Goal: Task Accomplishment & Management: Use online tool/utility

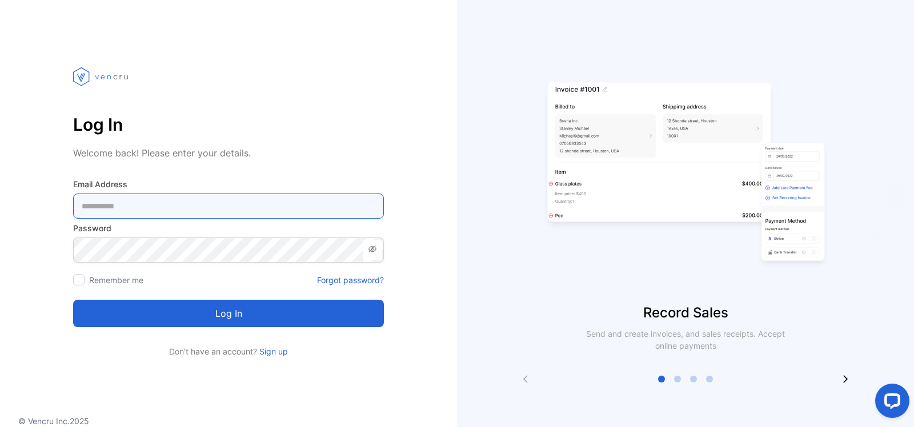
type Address-inputemail "**********"
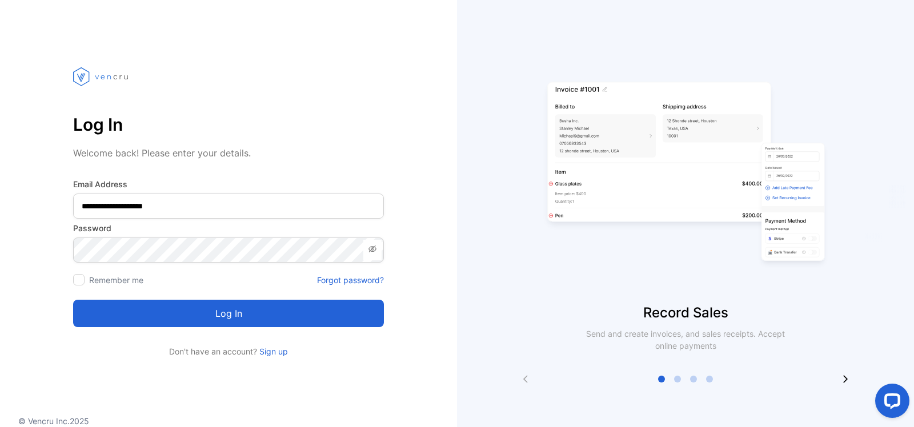
click at [229, 311] on button "Log in" at bounding box center [228, 313] width 311 height 27
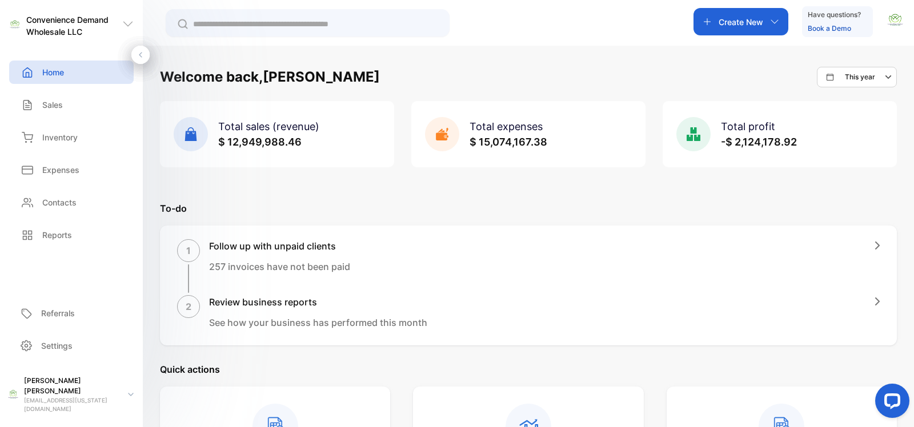
click at [267, 26] on input "text" at bounding box center [315, 24] width 245 height 12
click at [757, 32] on div "Create New" at bounding box center [740, 21] width 95 height 27
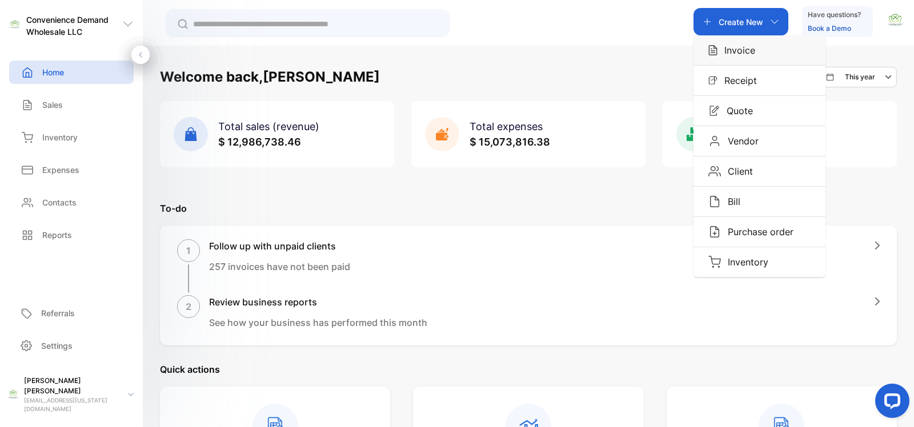
click at [744, 50] on p "Invoice" at bounding box center [736, 50] width 38 height 14
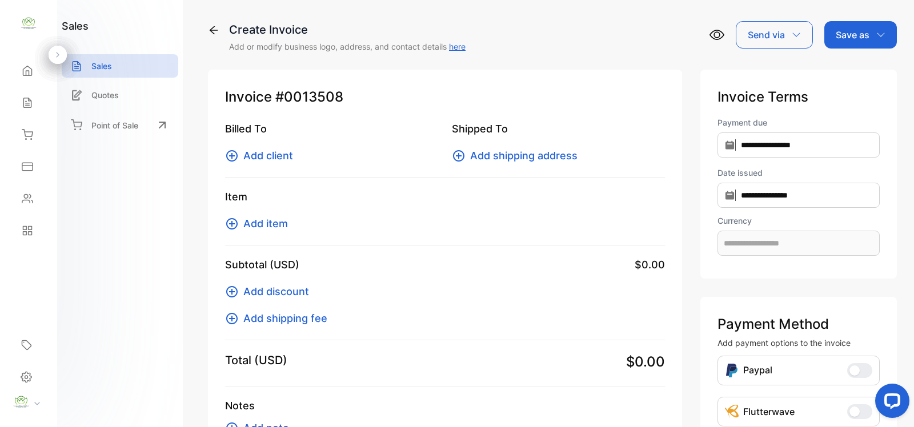
type input "**********"
click at [227, 152] on icon at bounding box center [231, 155] width 11 height 11
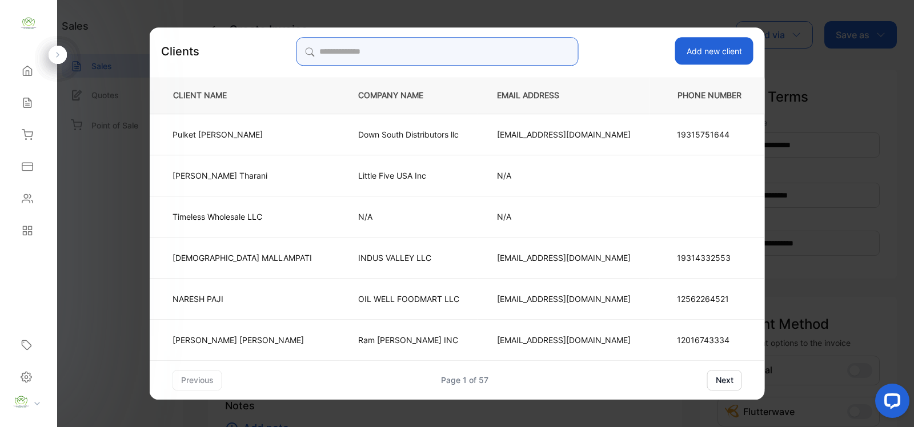
click at [463, 58] on input "search" at bounding box center [437, 51] width 282 height 29
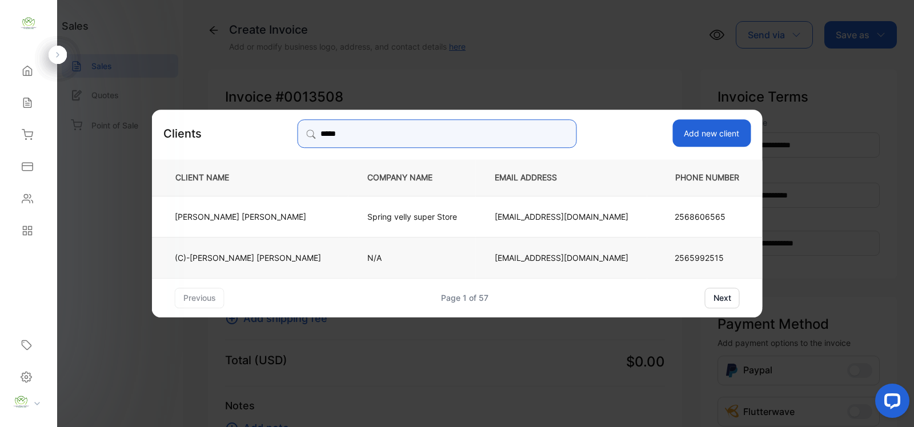
type input "*****"
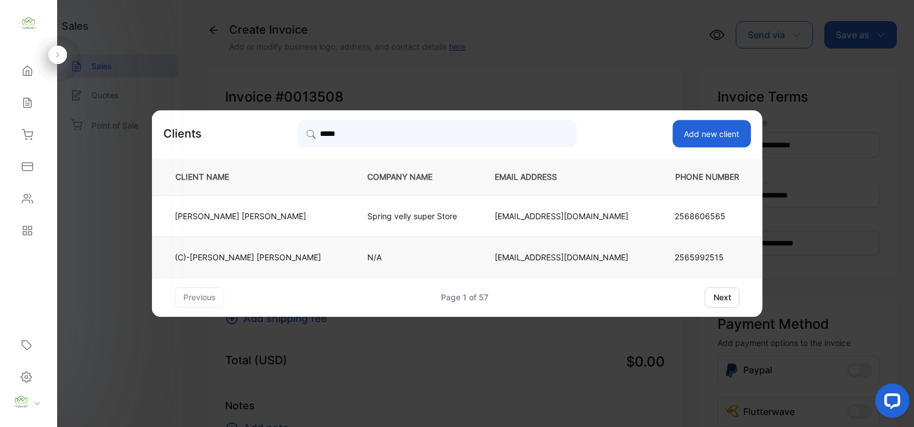
click at [494, 256] on p "[EMAIL_ADDRESS][DOMAIN_NAME]" at bounding box center [561, 257] width 134 height 12
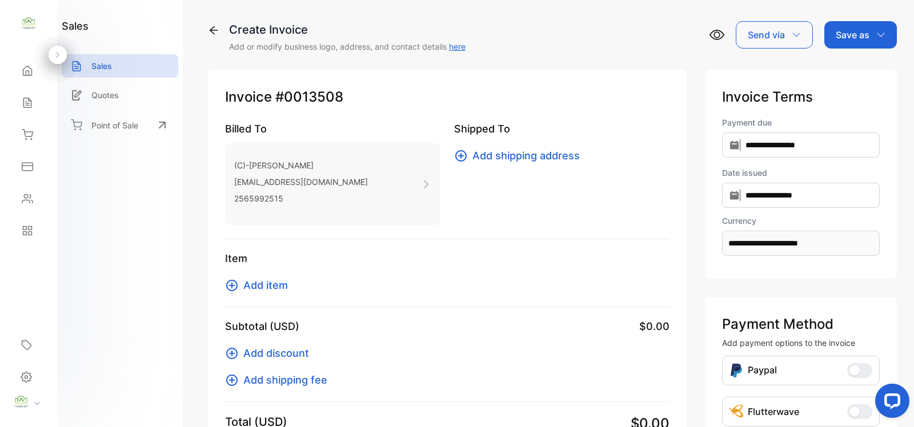
click at [234, 280] on icon at bounding box center [232, 286] width 14 height 14
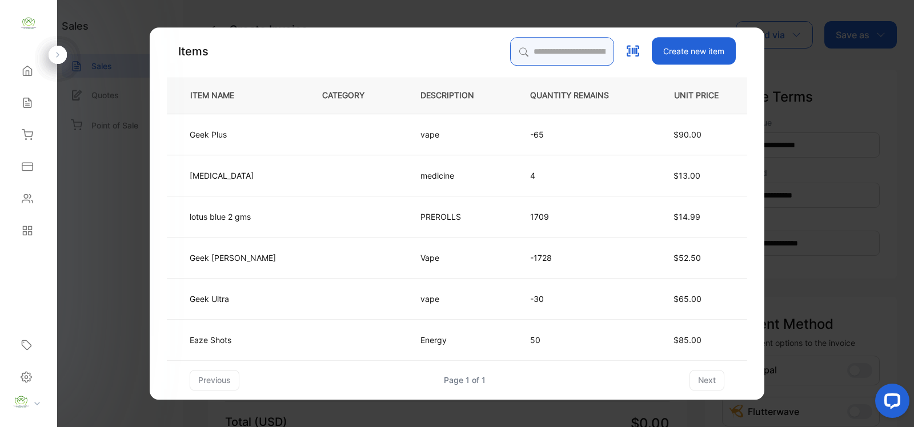
click at [560, 55] on input "search" at bounding box center [562, 51] width 104 height 29
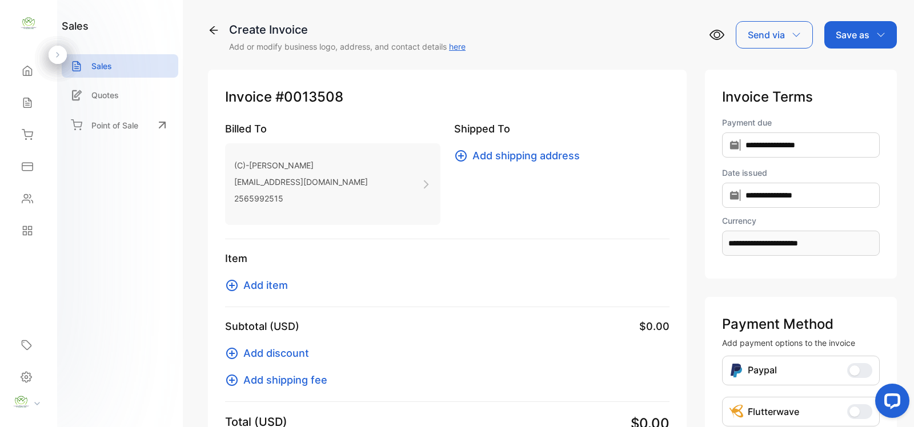
click at [228, 280] on icon at bounding box center [232, 286] width 14 height 14
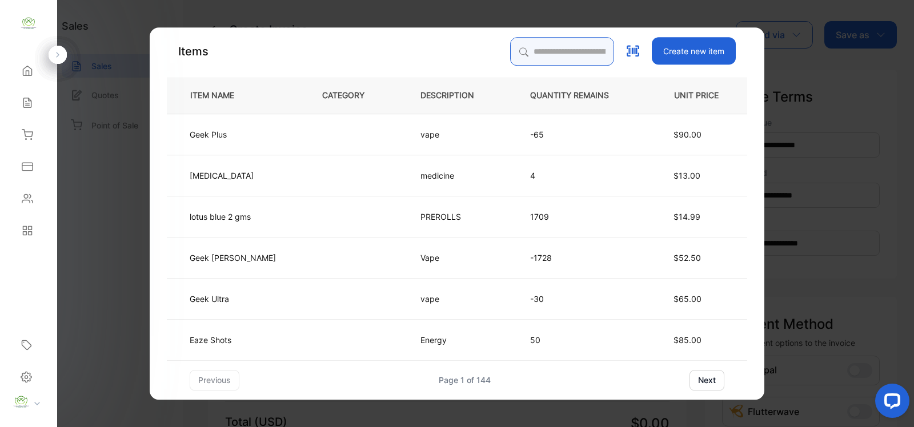
click at [520, 55] on input "search" at bounding box center [562, 51] width 104 height 29
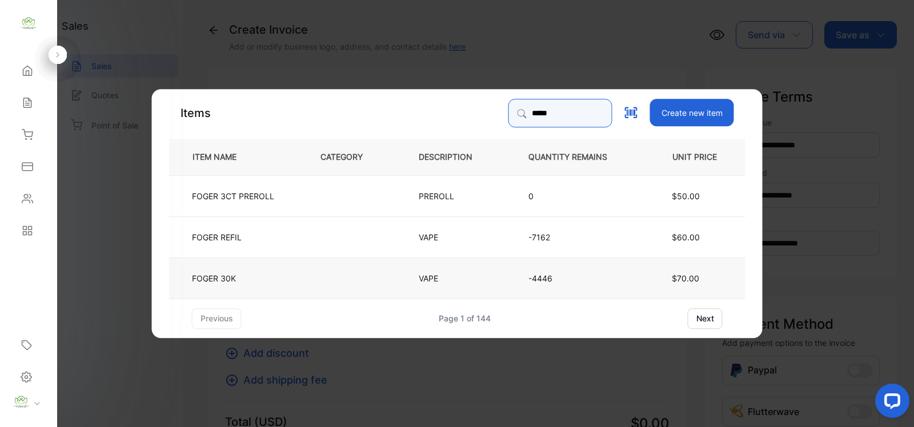
type input "*****"
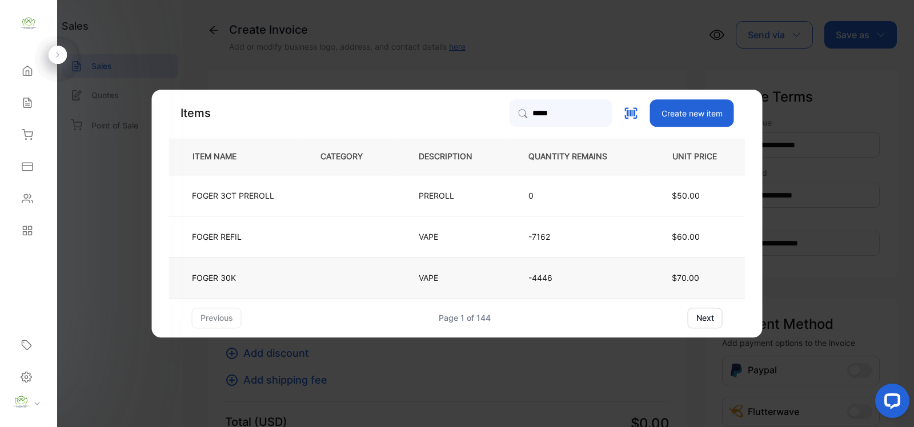
click at [238, 274] on td "FOGER 30K" at bounding box center [235, 277] width 132 height 41
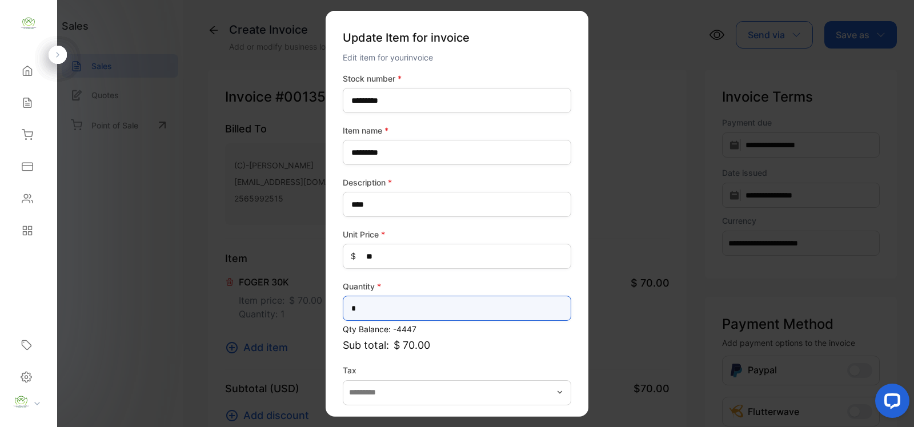
click at [377, 304] on input "*" at bounding box center [457, 308] width 228 height 25
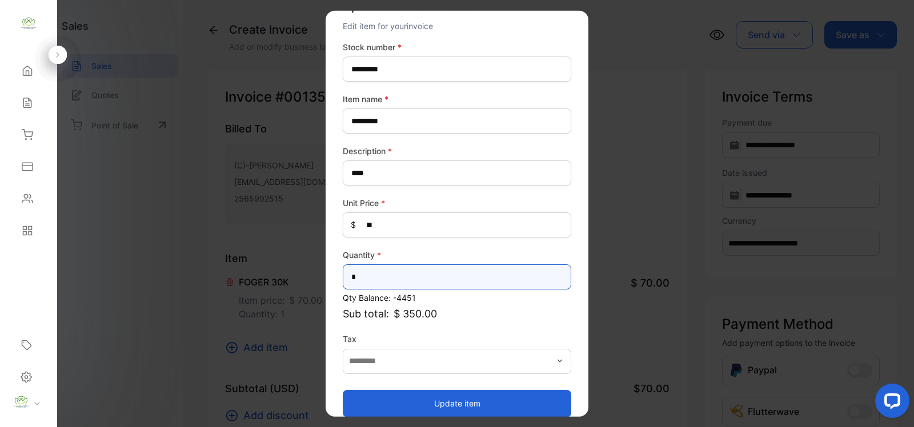
scroll to position [45, 0]
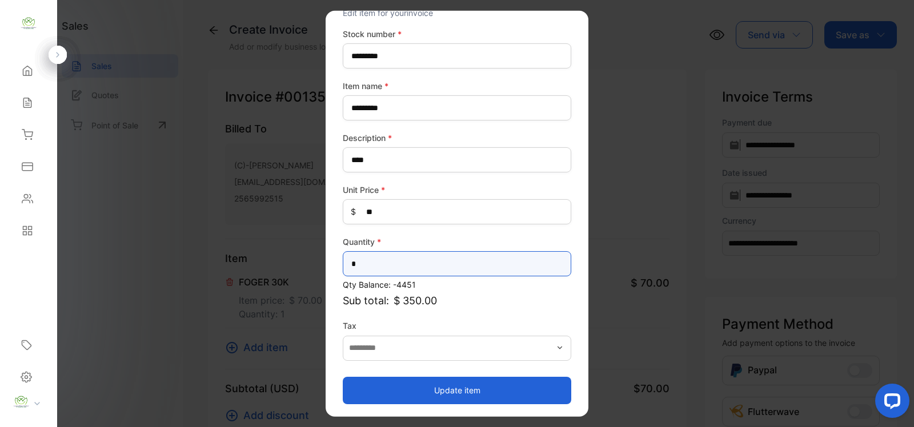
type input "*"
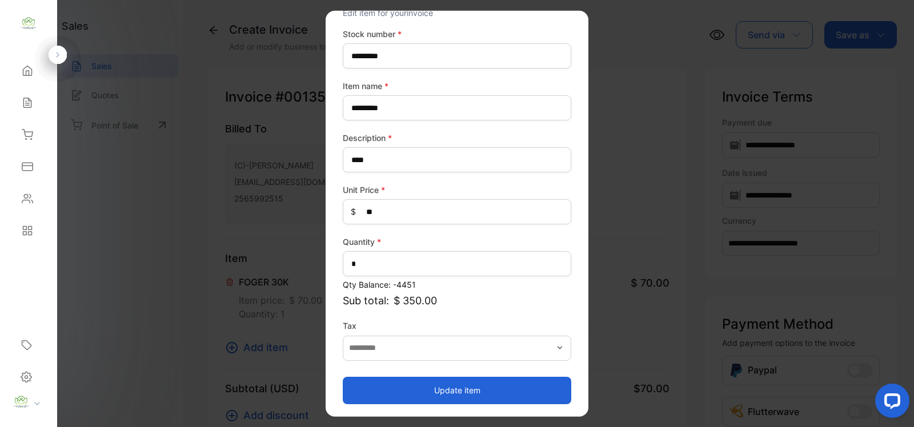
click at [421, 381] on button "Update item" at bounding box center [457, 389] width 228 height 27
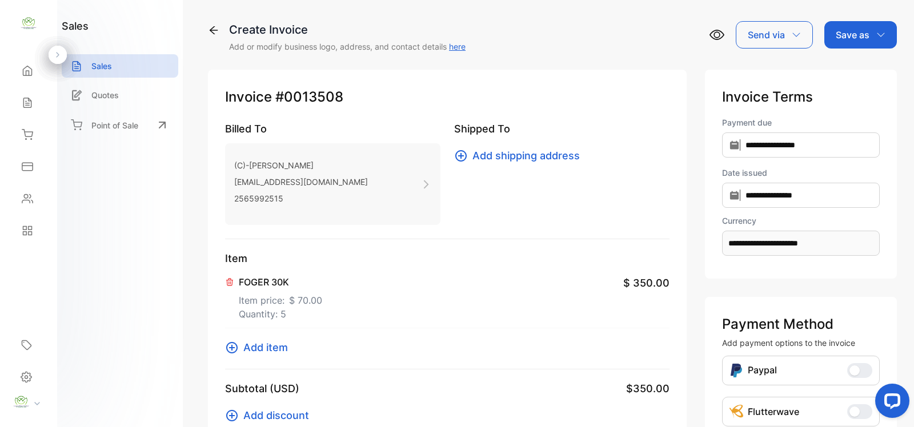
click at [237, 344] on icon at bounding box center [232, 348] width 14 height 14
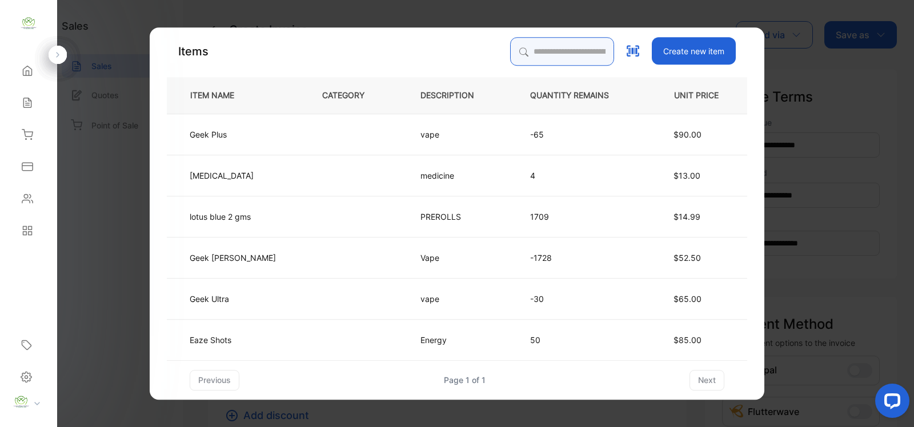
click at [567, 52] on input "search" at bounding box center [562, 51] width 104 height 29
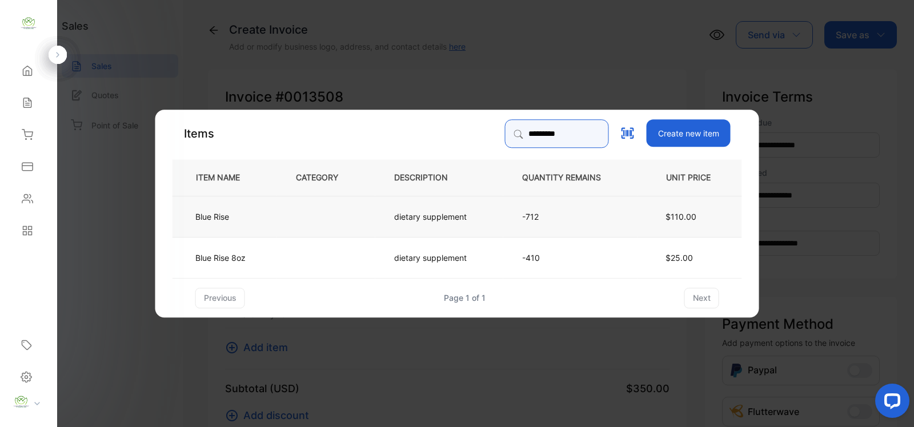
type input "*********"
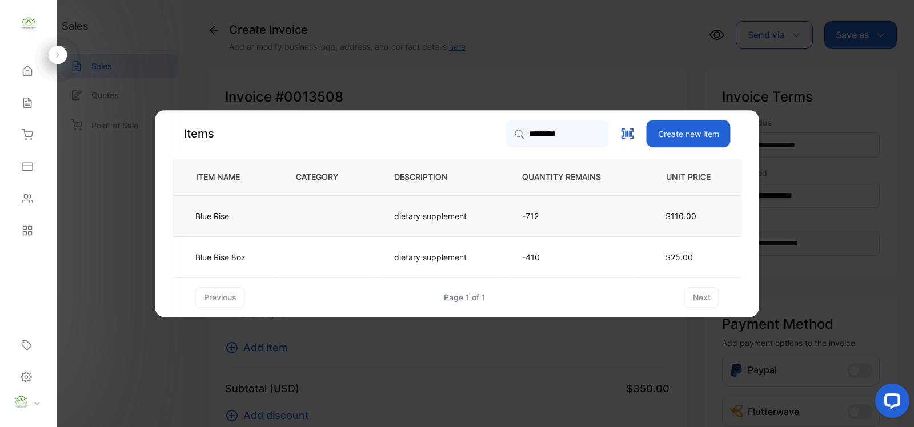
click at [497, 216] on td "dietary supplement" at bounding box center [439, 215] width 128 height 41
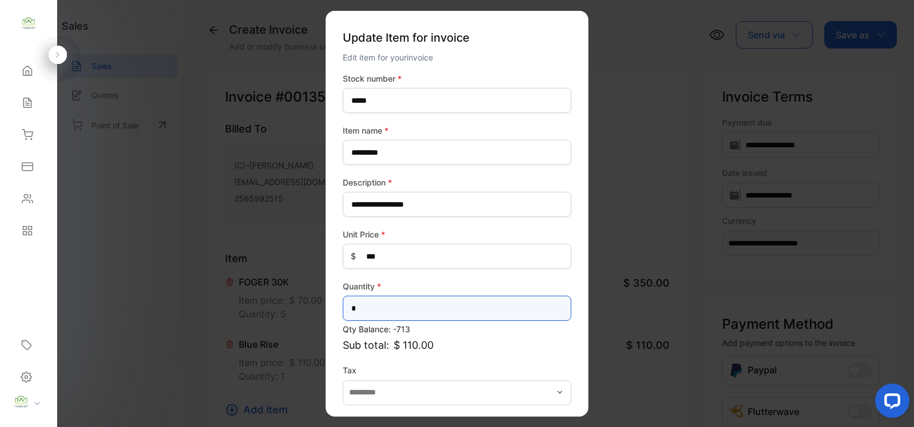
click at [427, 304] on input "*" at bounding box center [457, 308] width 228 height 25
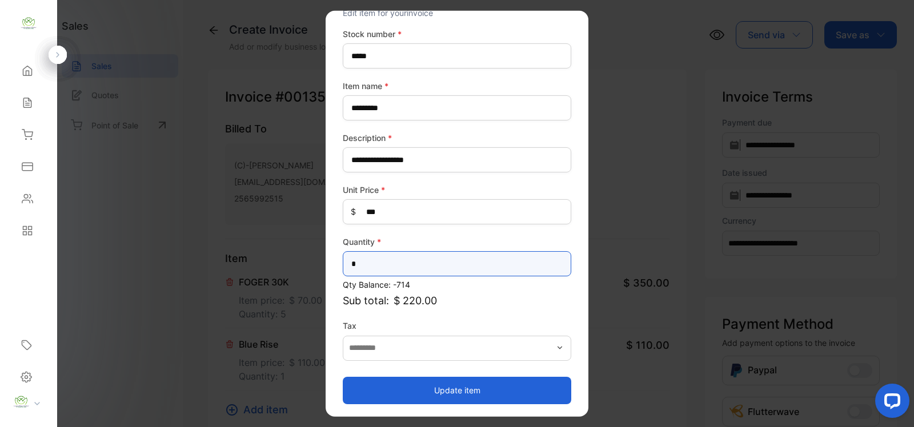
type input "*"
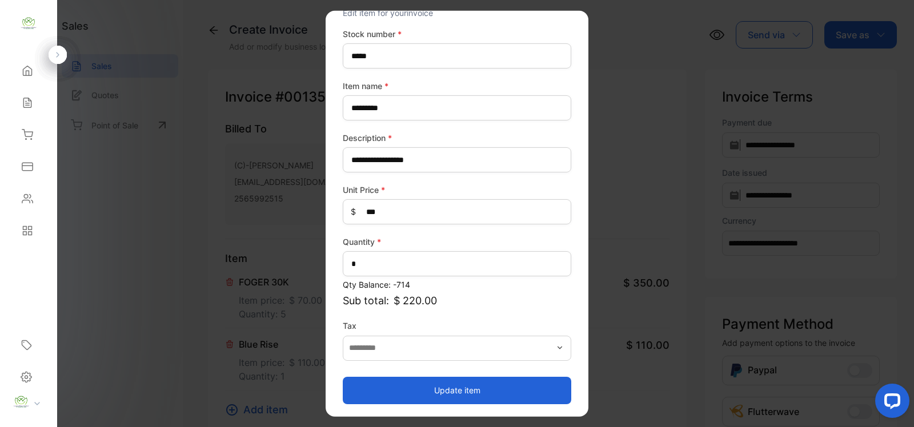
click at [421, 381] on button "Update item" at bounding box center [457, 389] width 228 height 27
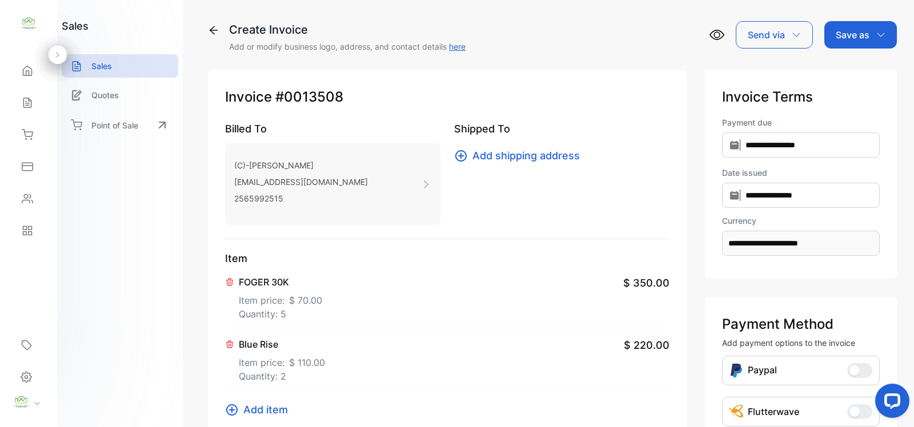
scroll to position [323, 0]
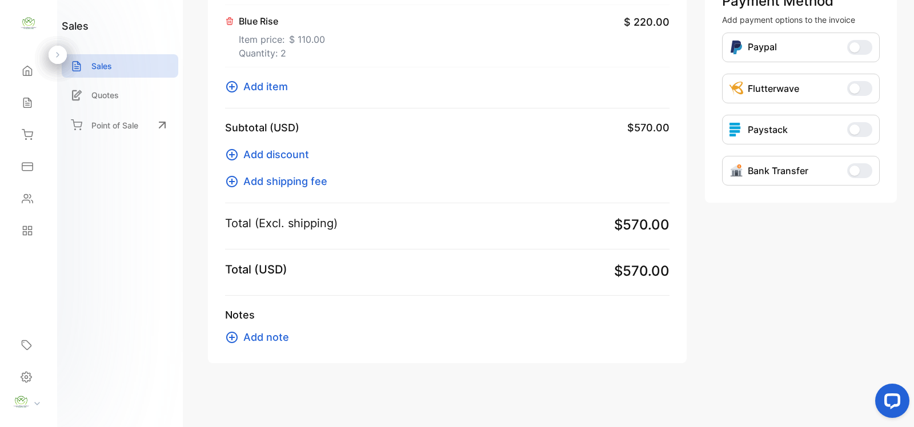
click at [227, 85] on icon at bounding box center [232, 87] width 14 height 14
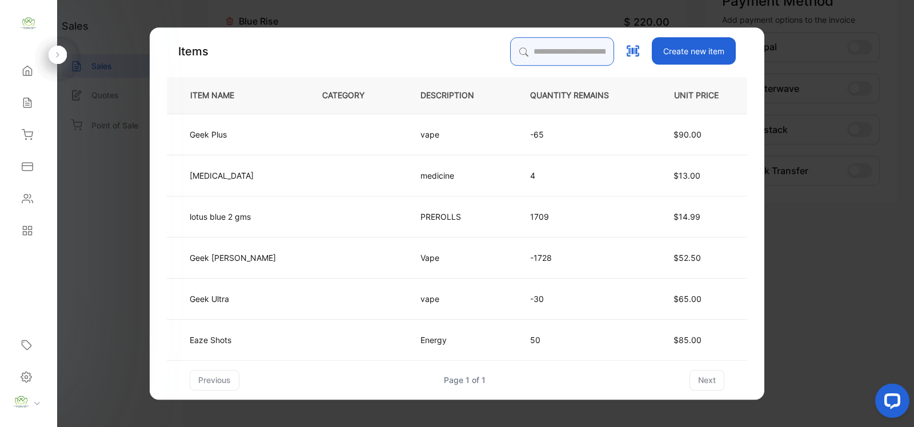
click at [510, 44] on input "search" at bounding box center [562, 51] width 104 height 29
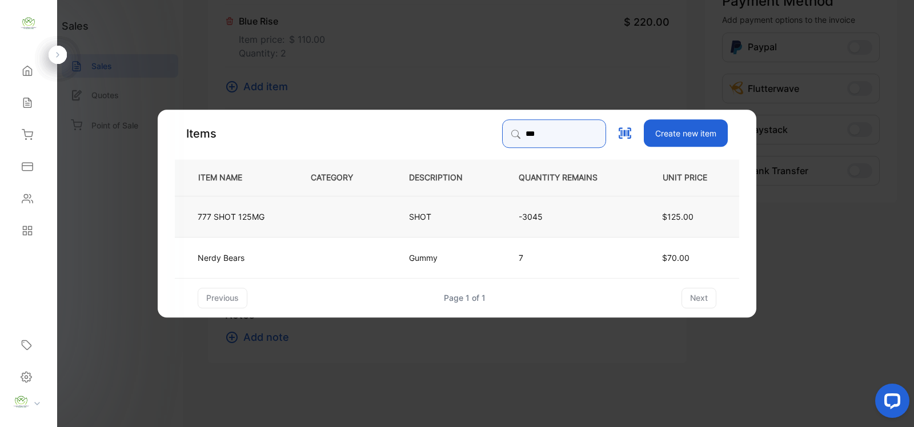
type input "***"
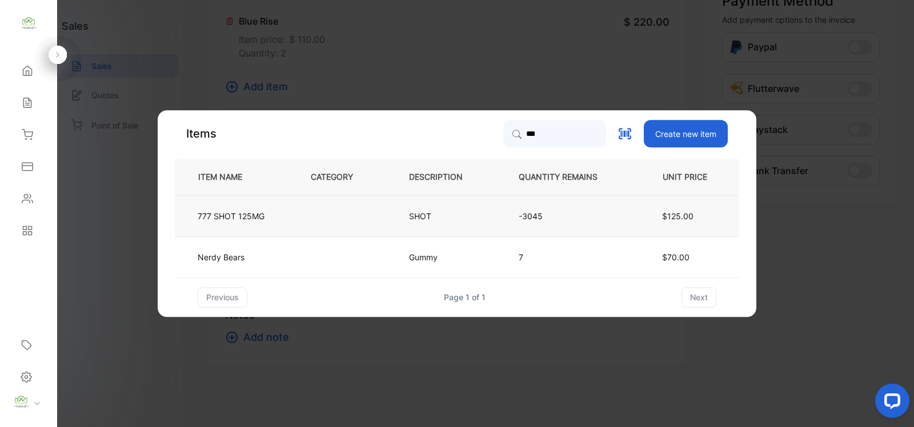
click at [312, 227] on td at bounding box center [341, 215] width 98 height 41
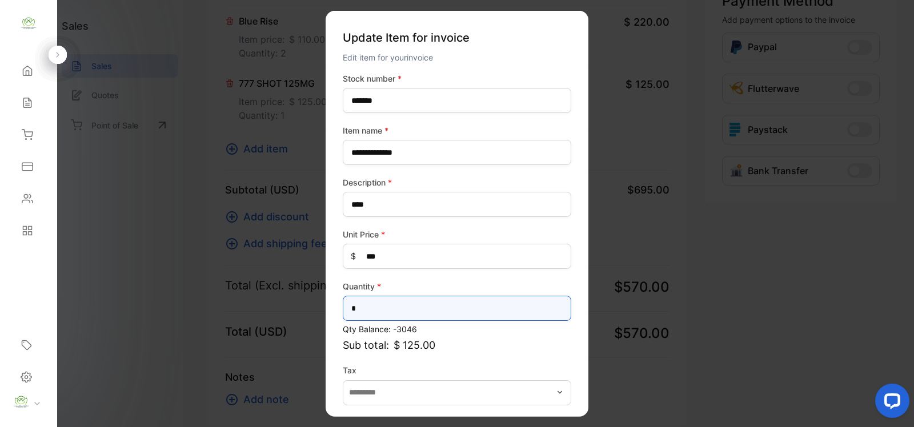
click at [405, 296] on input "*" at bounding box center [457, 308] width 228 height 25
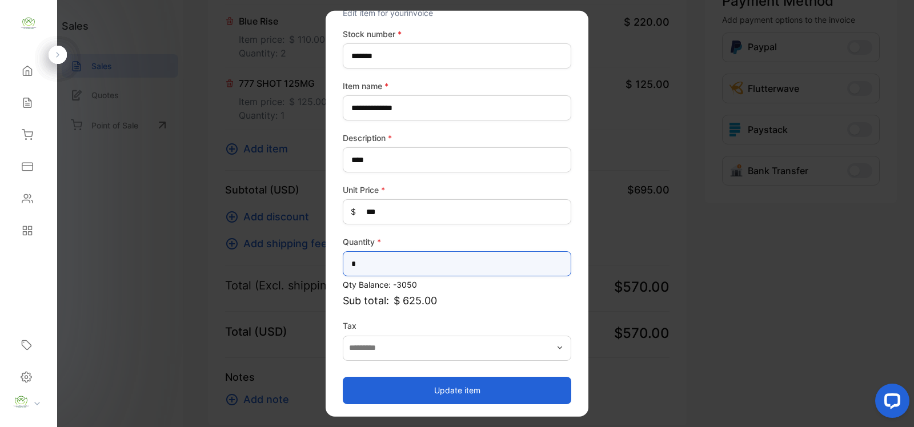
type input "*"
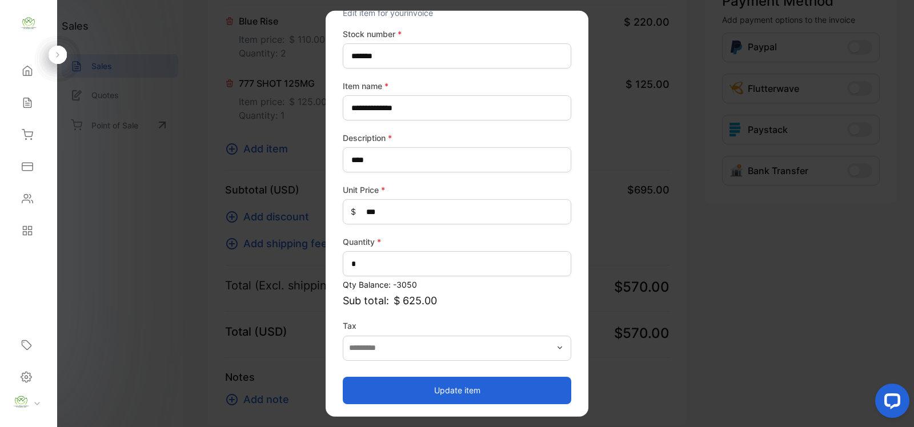
click at [460, 381] on button "Update item" at bounding box center [457, 389] width 228 height 27
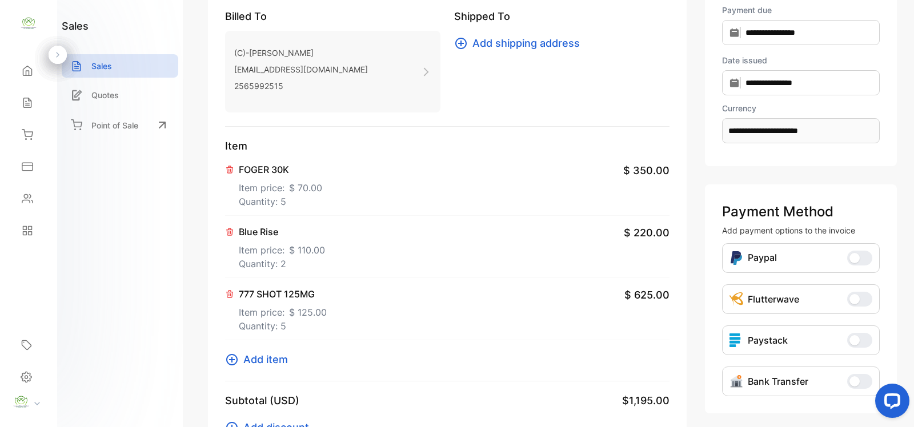
scroll to position [166, 0]
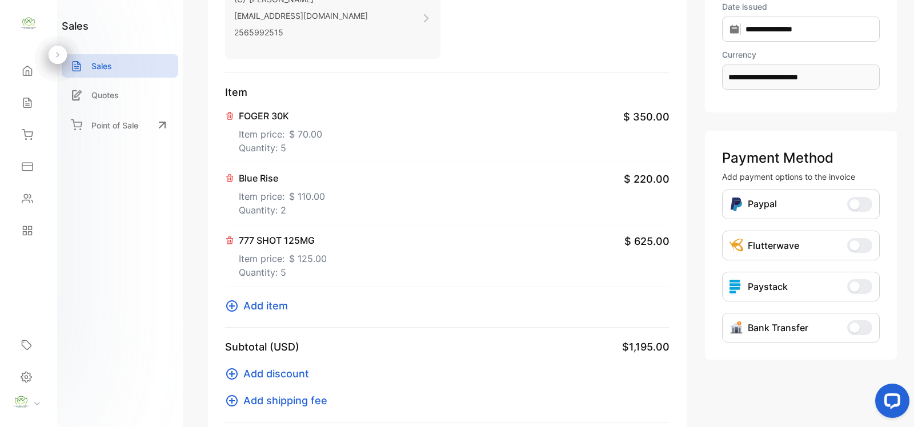
click at [234, 309] on icon at bounding box center [232, 306] width 14 height 14
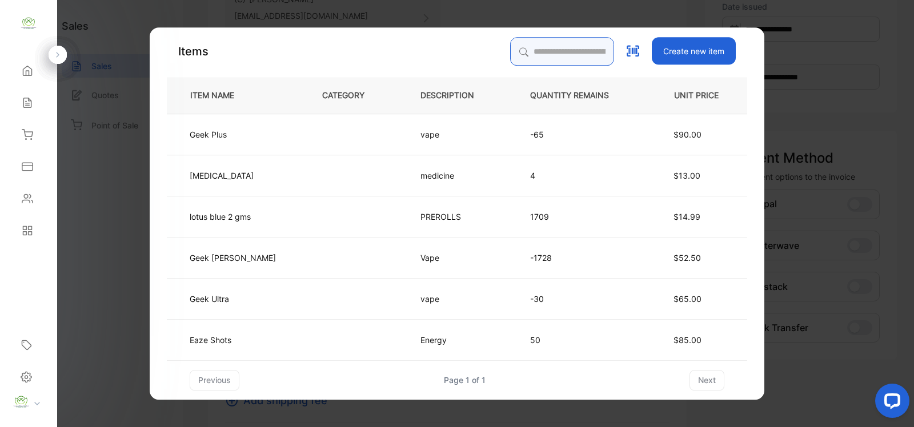
click at [551, 54] on input "search" at bounding box center [562, 51] width 104 height 29
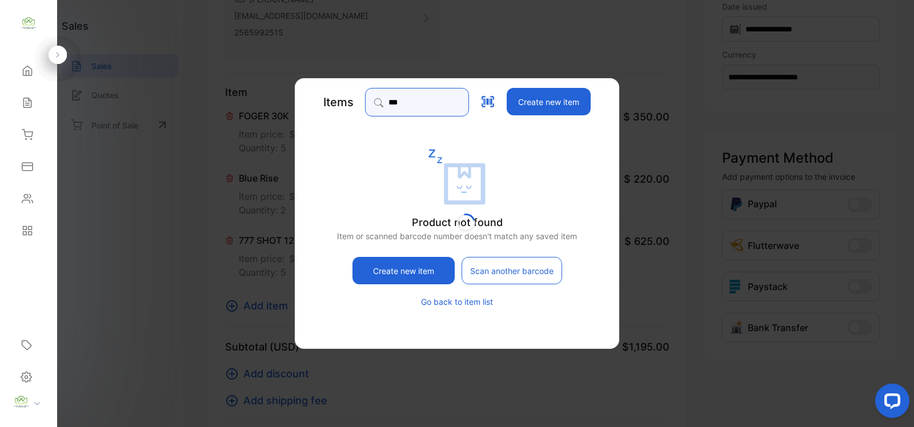
type input "******"
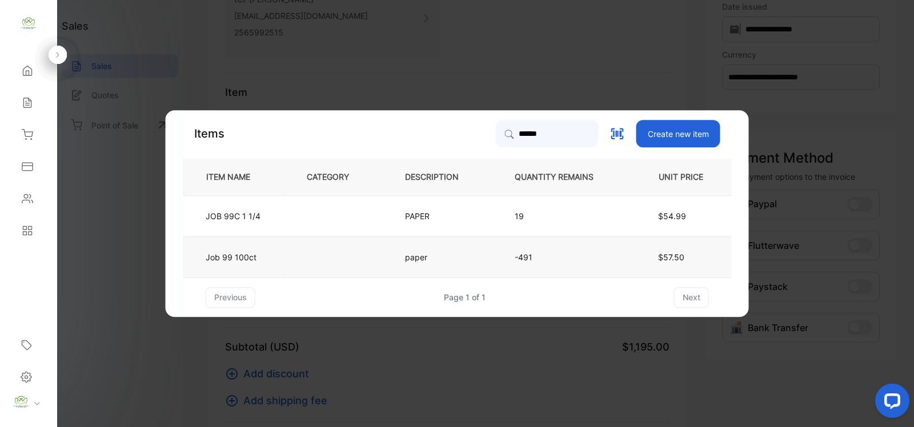
click at [483, 266] on td "paper" at bounding box center [441, 256] width 110 height 41
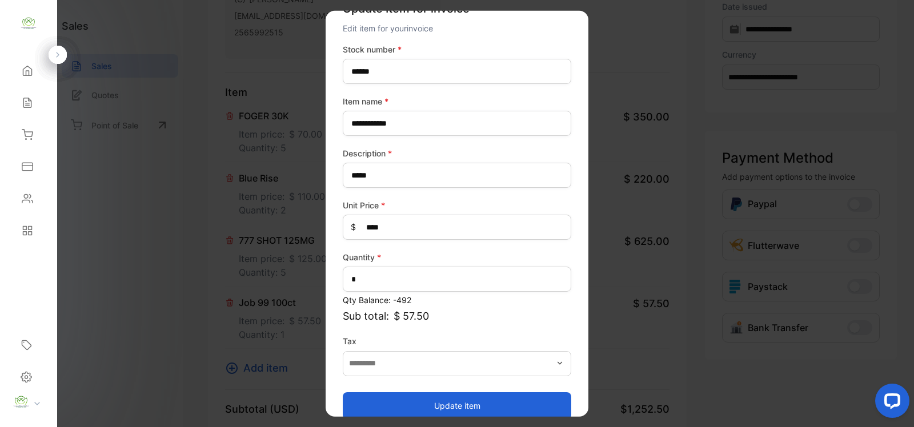
scroll to position [45, 0]
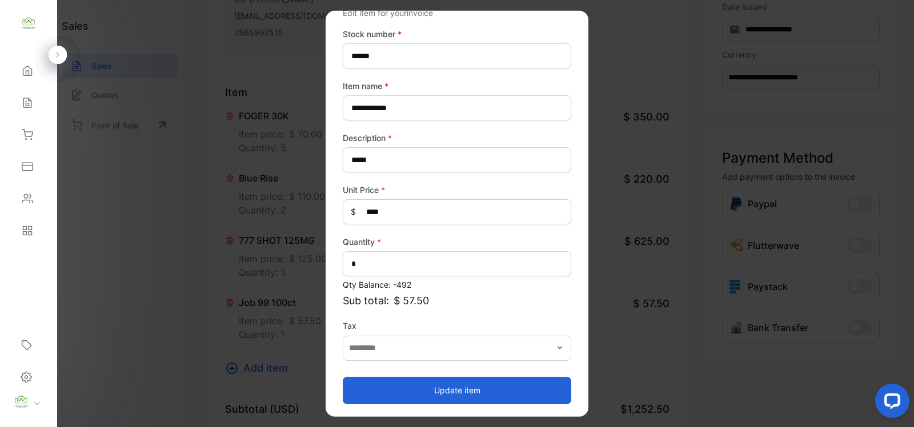
click at [475, 380] on button "Update item" at bounding box center [457, 389] width 228 height 27
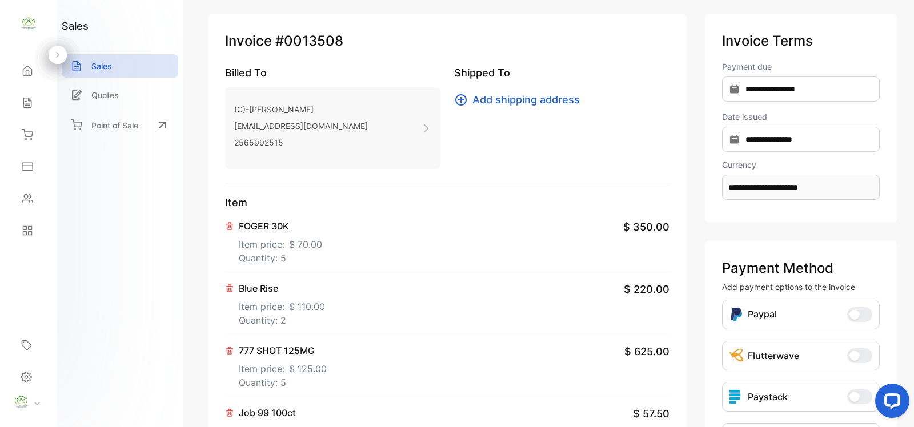
scroll to position [0, 0]
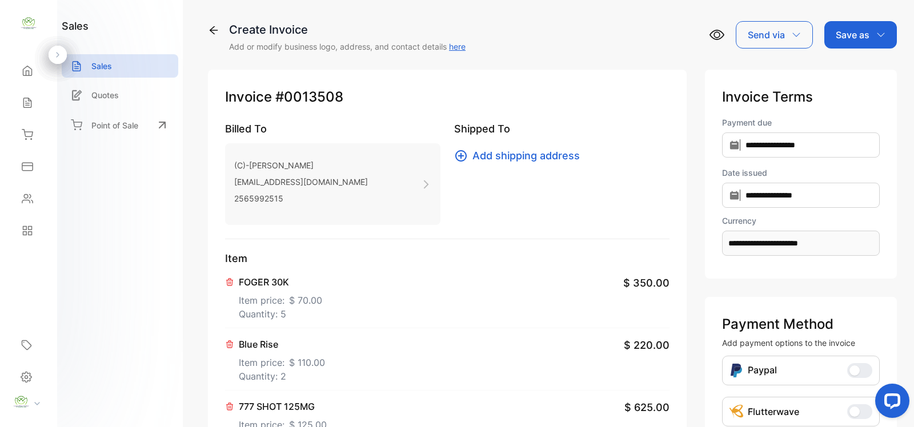
click at [870, 40] on div "Save as" at bounding box center [860, 34] width 73 height 27
click at [861, 78] on div "Invoice" at bounding box center [858, 72] width 66 height 23
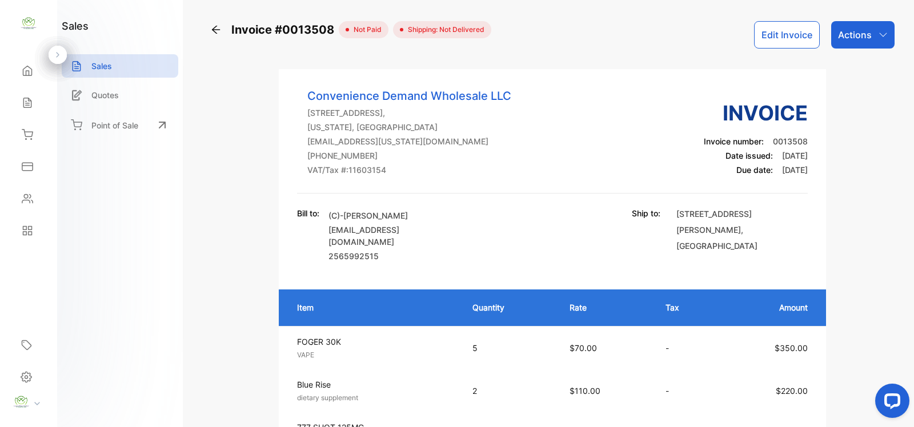
click at [874, 30] on div "Actions" at bounding box center [862, 34] width 63 height 27
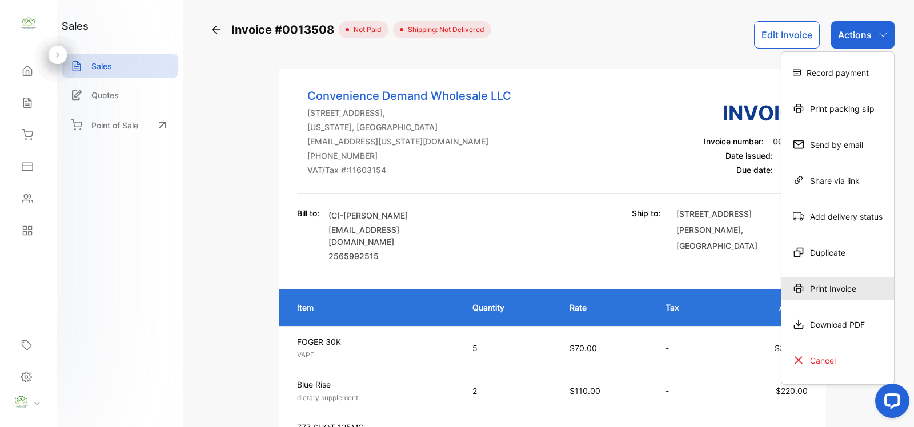
click at [821, 292] on div "Print Invoice" at bounding box center [837, 288] width 112 height 23
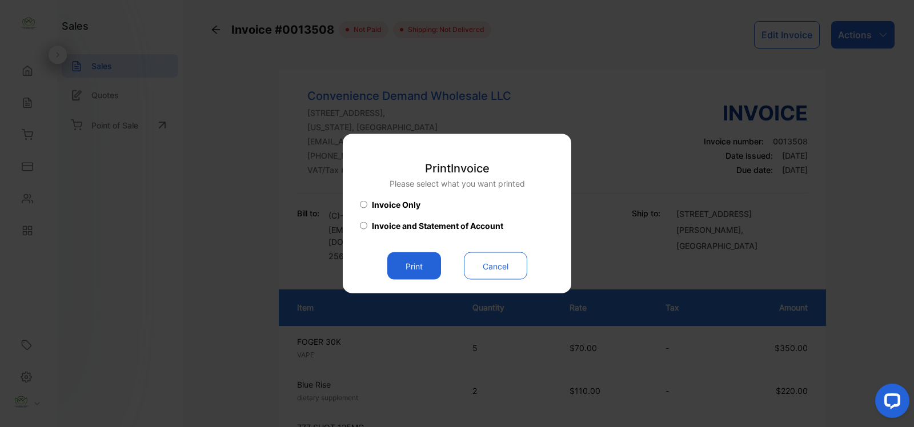
click at [394, 264] on button "Print" at bounding box center [414, 265] width 54 height 27
